Goal: Task Accomplishment & Management: Manage account settings

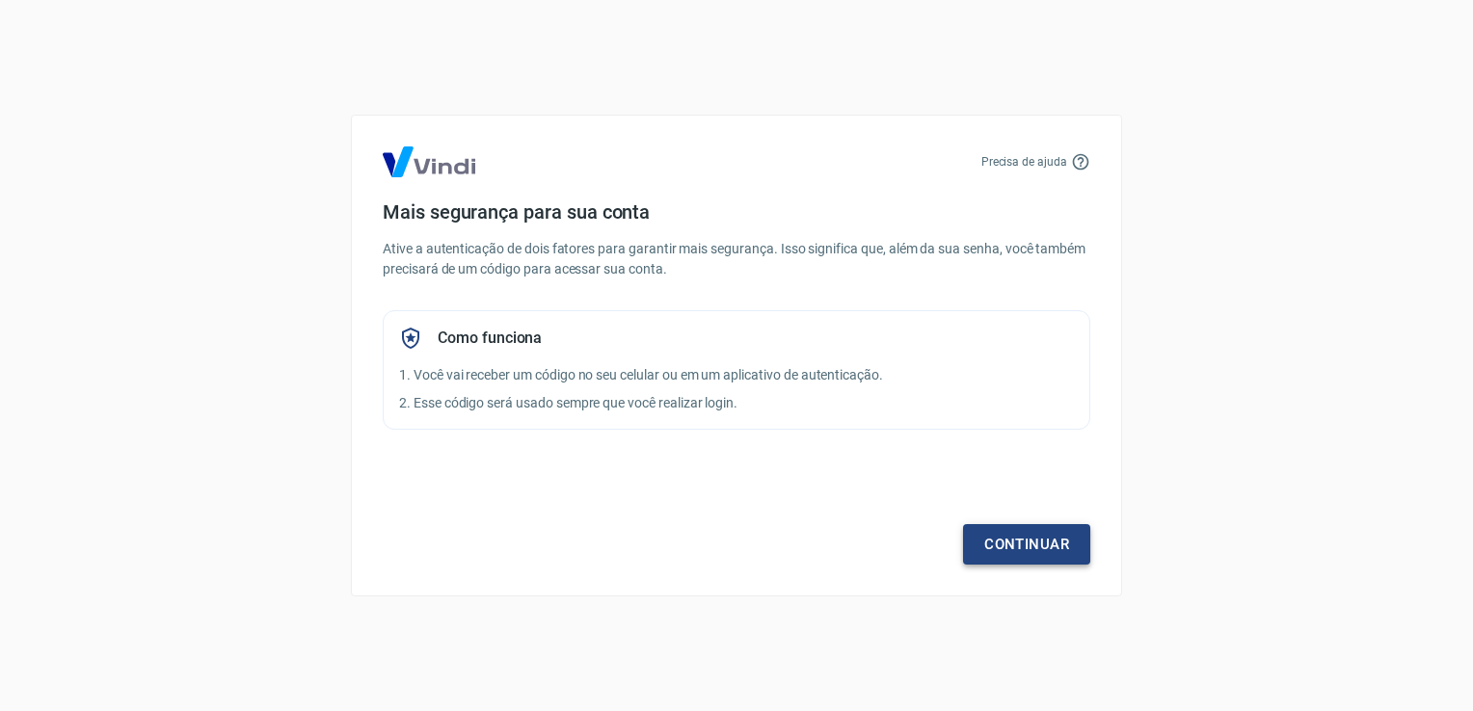
click at [1024, 529] on link "Continuar" at bounding box center [1026, 544] width 127 height 40
